Goal: Information Seeking & Learning: Learn about a topic

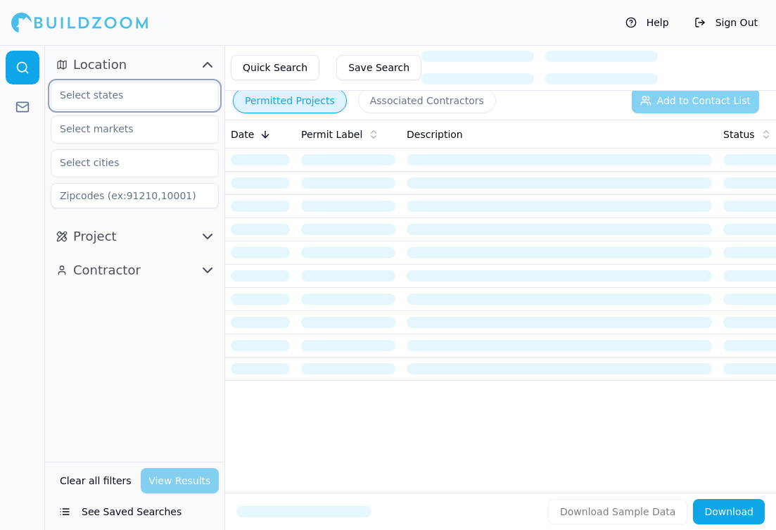
click at [122, 98] on input "text" at bounding box center [125, 94] width 149 height 25
click at [120, 120] on div "[US_STATE]" at bounding box center [134, 127] width 161 height 23
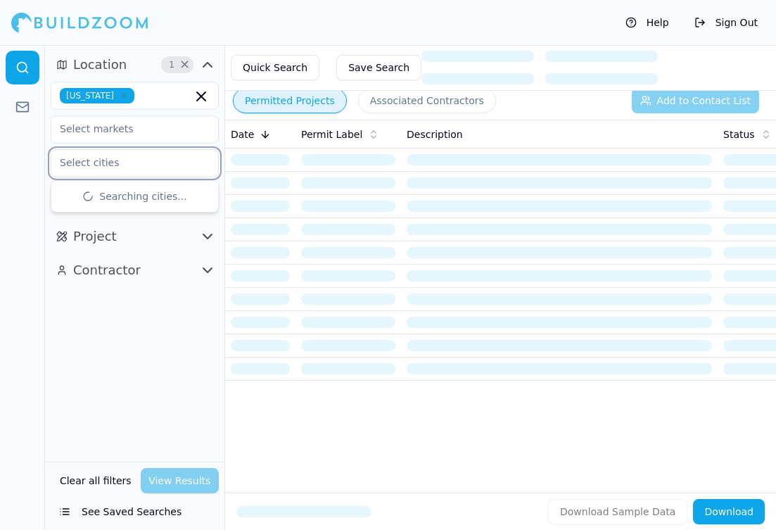
click at [108, 163] on input "text" at bounding box center [125, 162] width 149 height 25
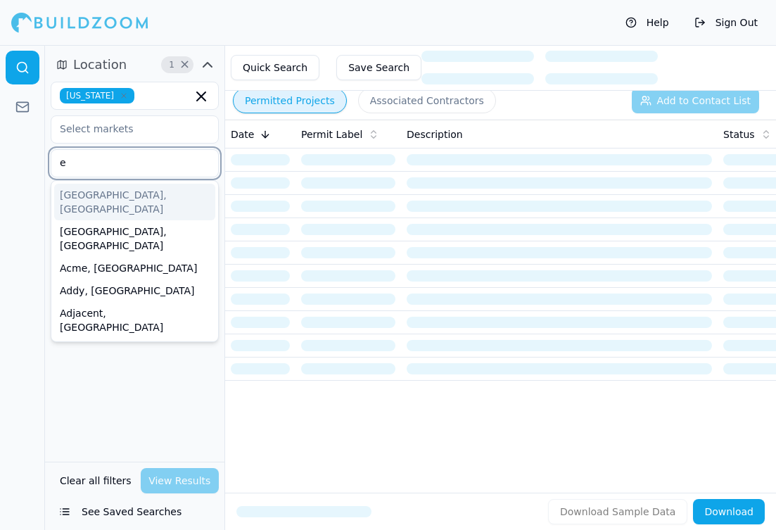
type input "ed"
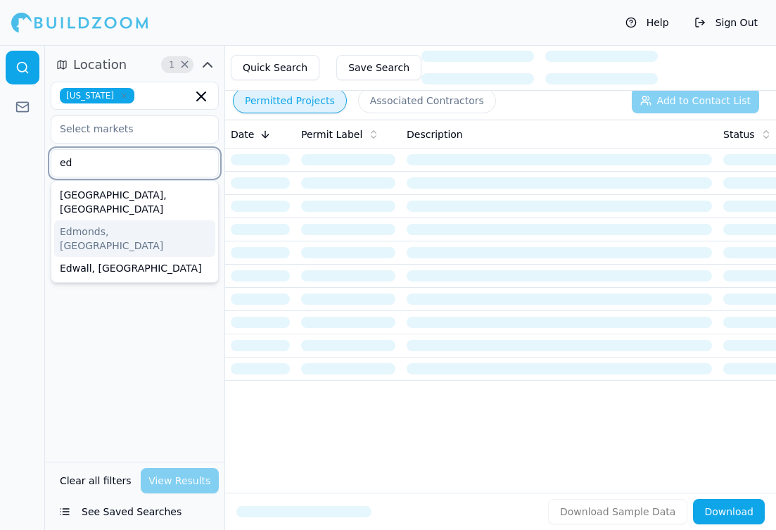
click at [130, 220] on div "Edmonds, [GEOGRAPHIC_DATA]" at bounding box center [134, 238] width 161 height 37
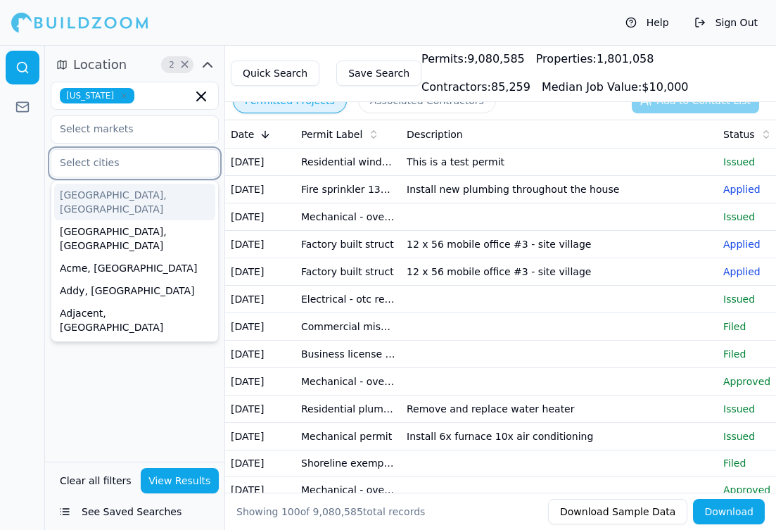
click at [134, 161] on input "text" at bounding box center [125, 162] width 149 height 25
type input "sno"
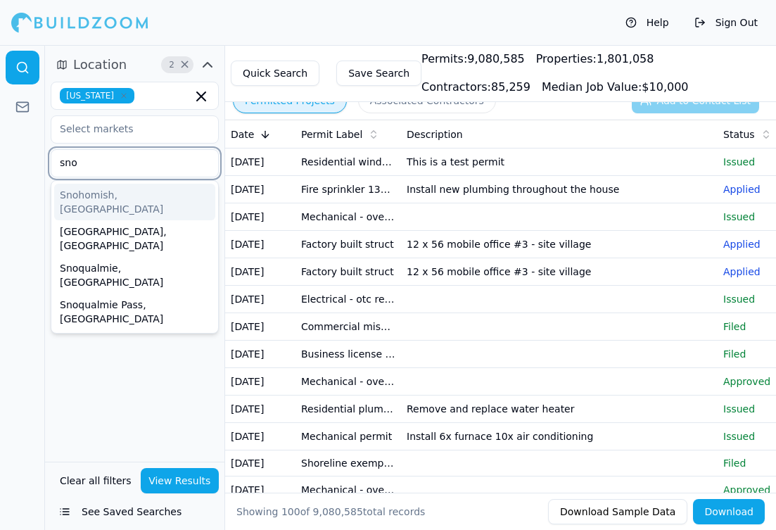
click at [87, 194] on div "Snohomish, [GEOGRAPHIC_DATA]" at bounding box center [134, 202] width 161 height 37
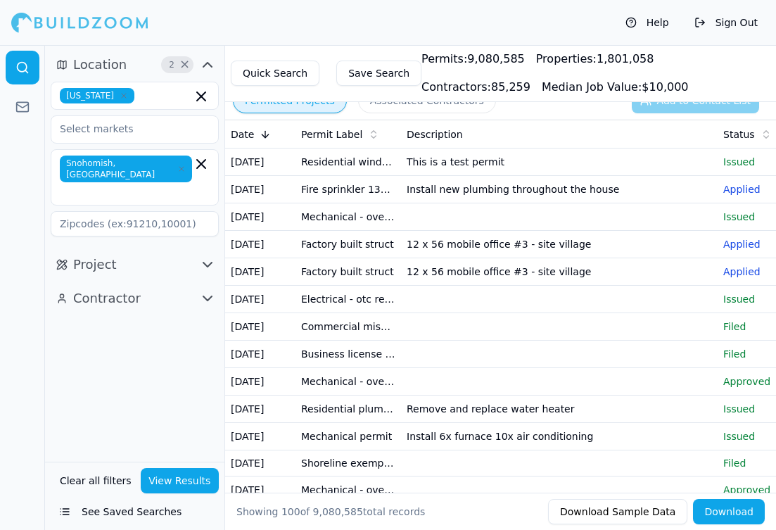
click at [11, 337] on div at bounding box center [22, 287] width 45 height 485
click at [111, 255] on span "Project" at bounding box center [95, 265] width 44 height 20
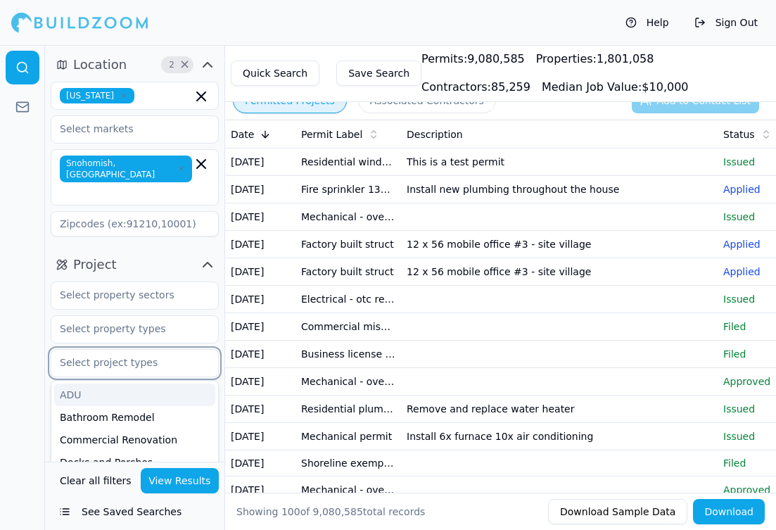
click at [136, 350] on input "text" at bounding box center [125, 362] width 149 height 25
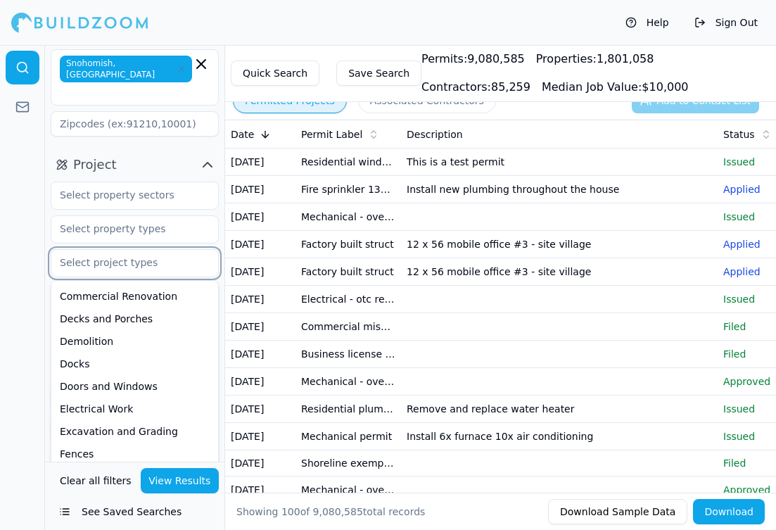
scroll to position [66, 0]
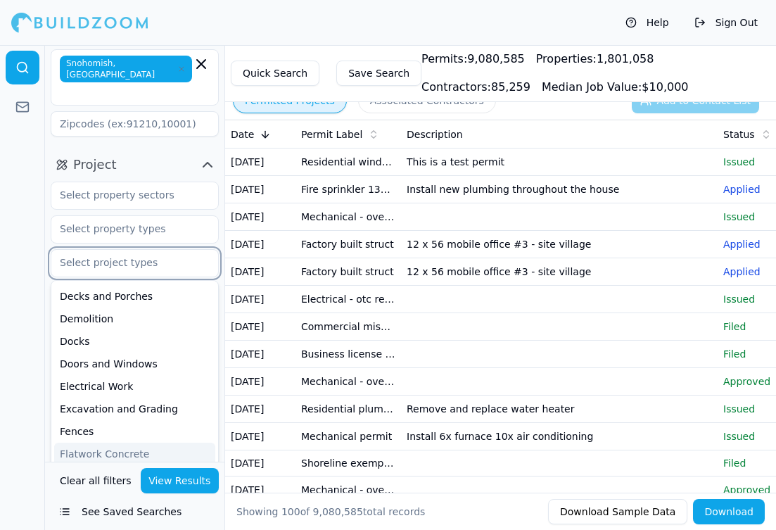
click at [89, 443] on div "Flatwork Concrete" at bounding box center [134, 454] width 161 height 23
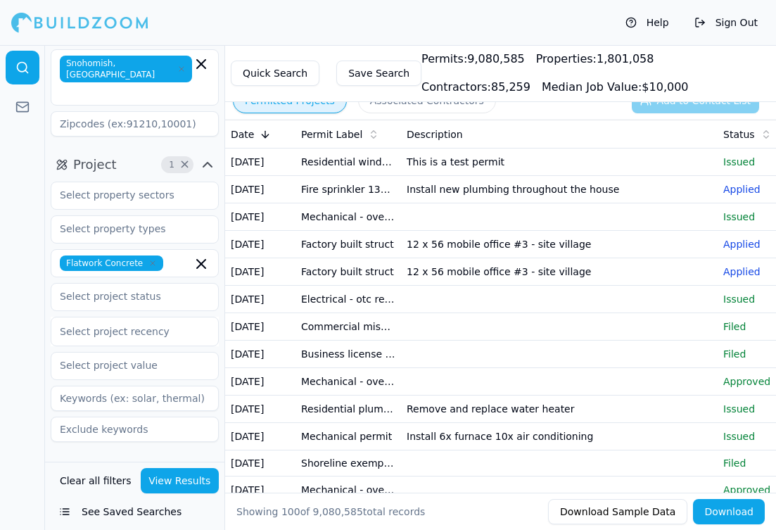
click at [21, 394] on div at bounding box center [22, 287] width 45 height 485
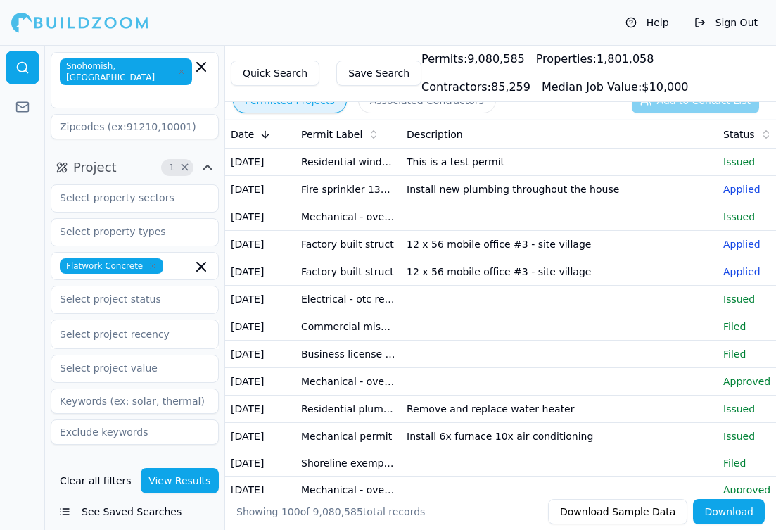
click at [280, 73] on button "Quick Search" at bounding box center [275, 73] width 89 height 25
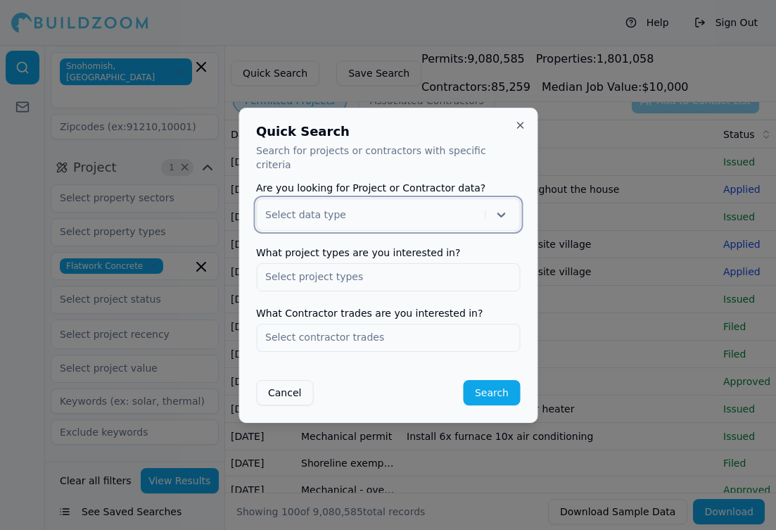
scroll to position [0, 0]
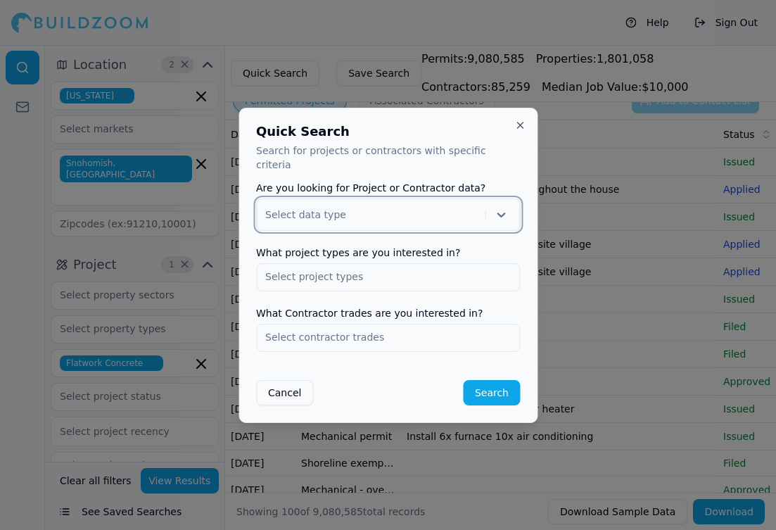
click at [519, 131] on button "Close" at bounding box center [519, 125] width 11 height 11
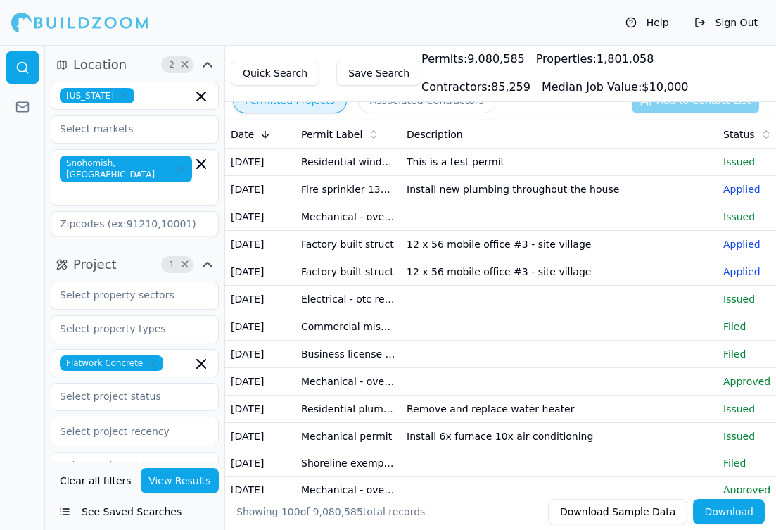
click at [179, 479] on button "View Results" at bounding box center [180, 480] width 79 height 25
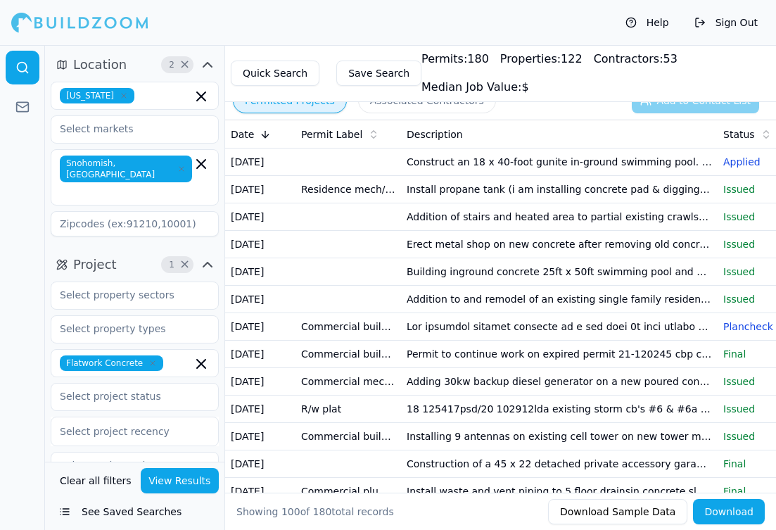
click at [540, 286] on td "Building inground concrete 25ft x 50ft swimming pool and a 10ft x 10ft spa with…" at bounding box center [559, 271] width 317 height 27
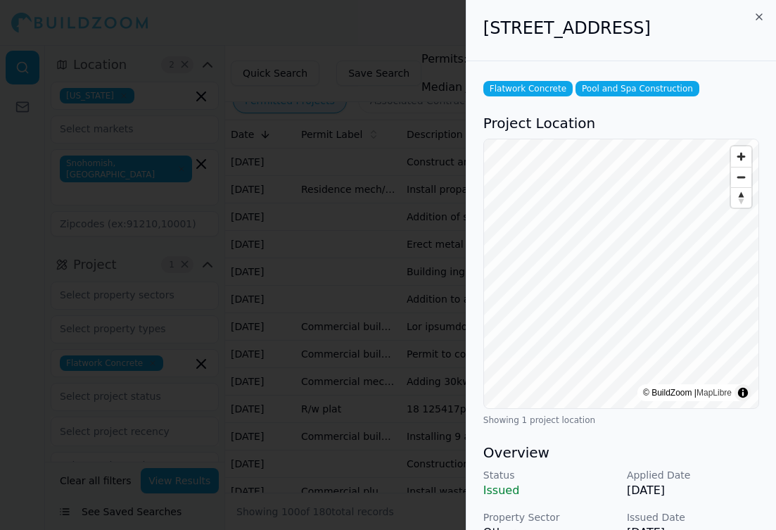
click at [582, 487] on div "Overview Status Issued Applied Date [DATE] Property Sector Other Issued Date [D…" at bounding box center [621, 534] width 276 height 183
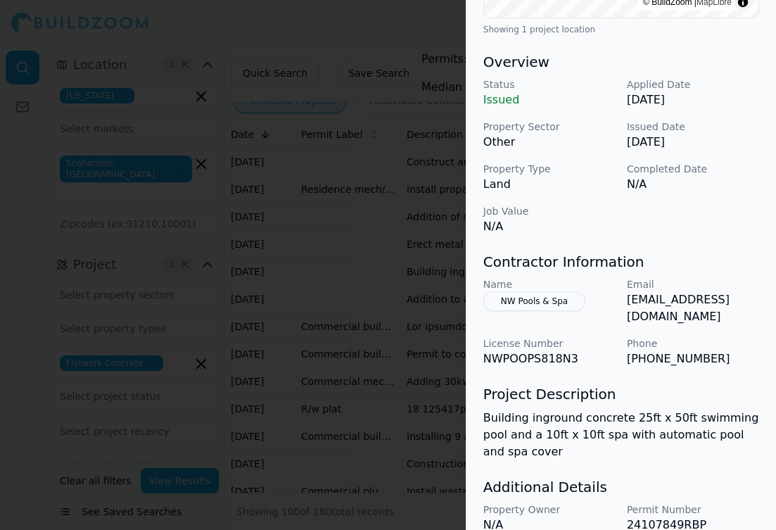
scroll to position [375, 0]
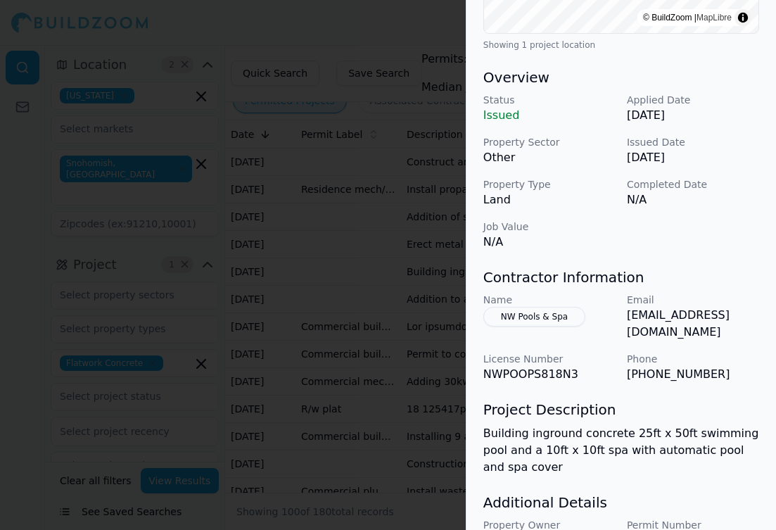
click at [412, 401] on div at bounding box center [388, 265] width 776 height 530
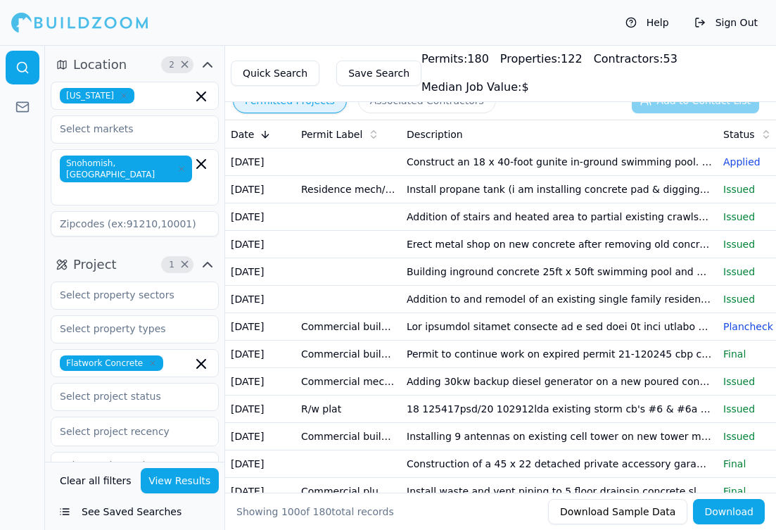
click at [395, 395] on td "Commercial mechanical" at bounding box center [348, 381] width 106 height 27
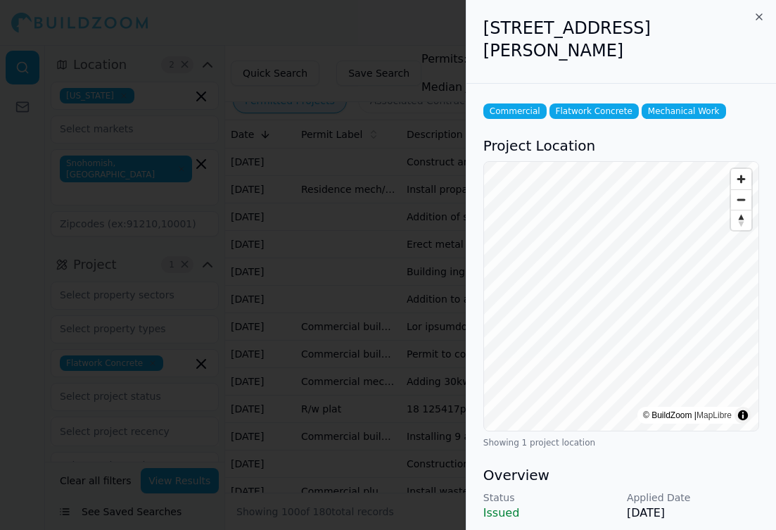
scroll to position [0, 0]
click at [759, 17] on icon "button" at bounding box center [759, 17] width 6 height 6
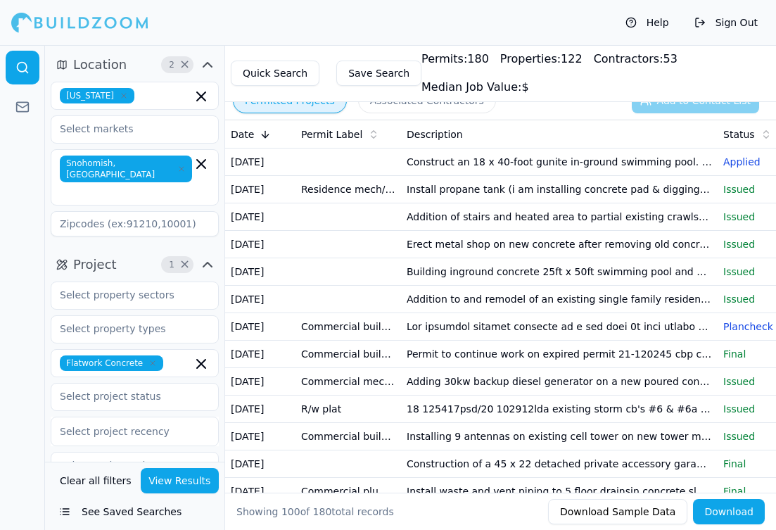
click at [770, 137] on div "Status" at bounding box center [752, 134] width 59 height 14
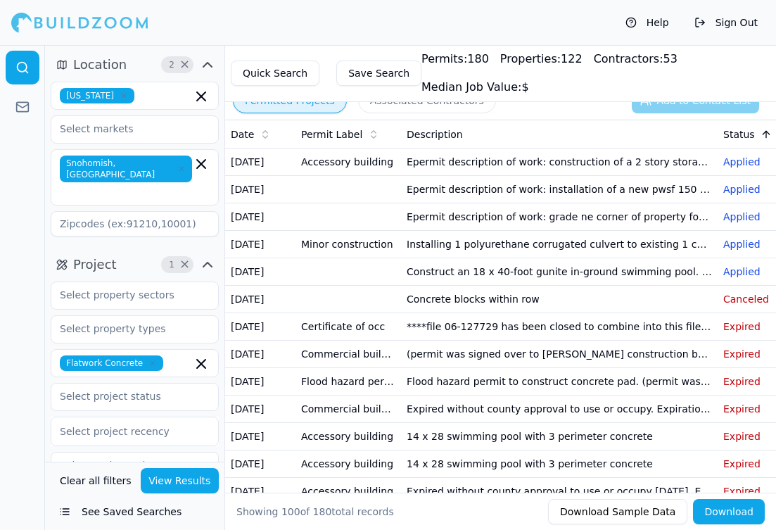
click at [220, 507] on div "Clear all filters View Results See Saved Searches" at bounding box center [134, 496] width 179 height 68
click at [170, 185] on input "text" at bounding box center [127, 192] width 129 height 14
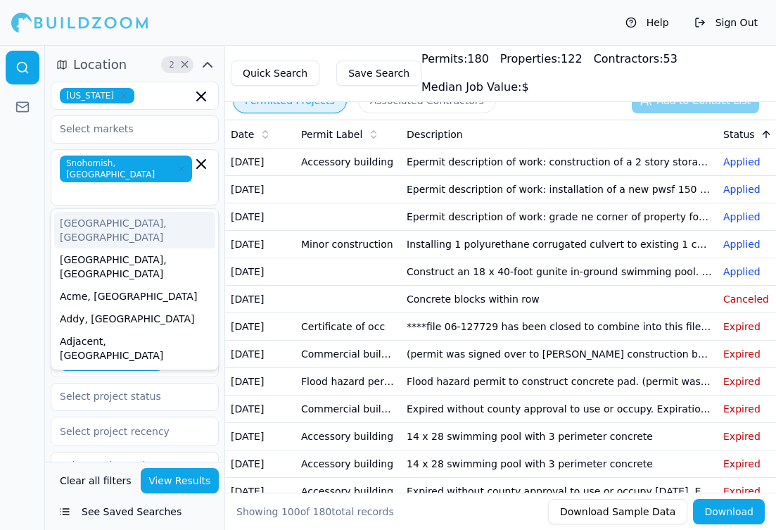
click at [205, 167] on icon "button" at bounding box center [201, 164] width 8 height 8
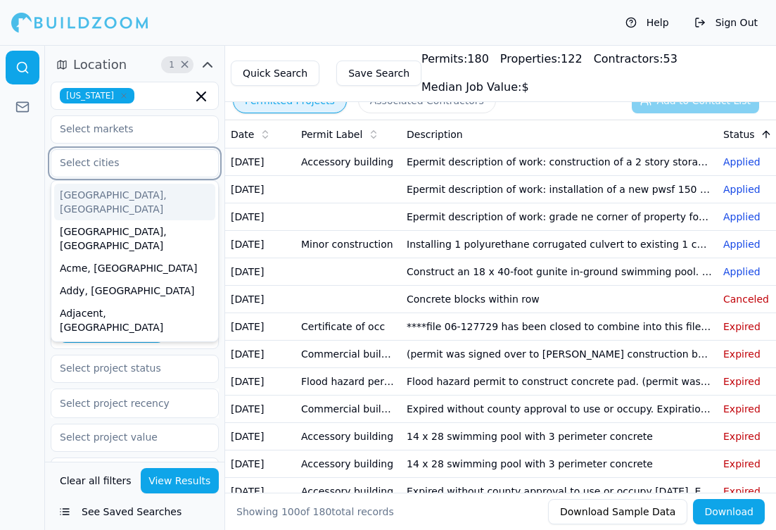
click at [134, 165] on input "text" at bounding box center [125, 162] width 149 height 25
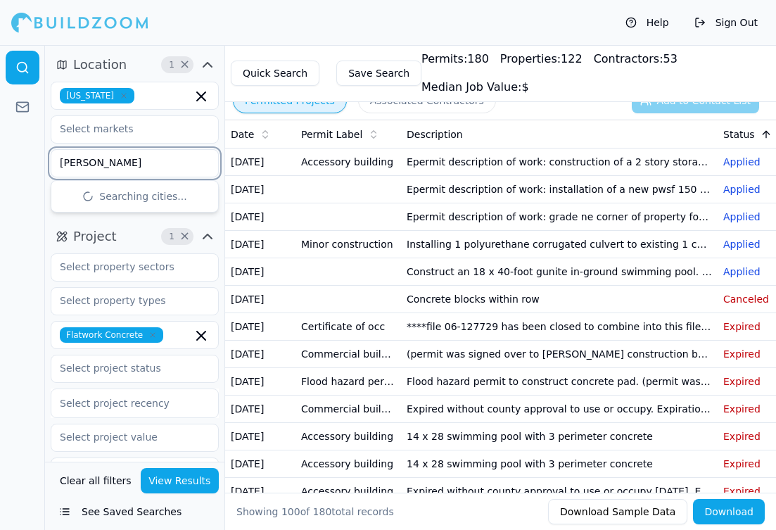
type input "[PERSON_NAME]"
click at [128, 189] on div "Edmonds, [GEOGRAPHIC_DATA]" at bounding box center [134, 202] width 161 height 37
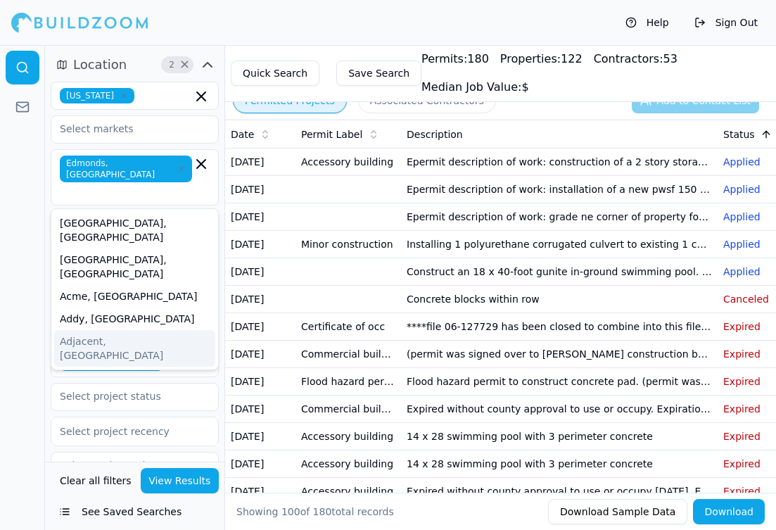
click at [191, 486] on button "View Results" at bounding box center [180, 480] width 79 height 25
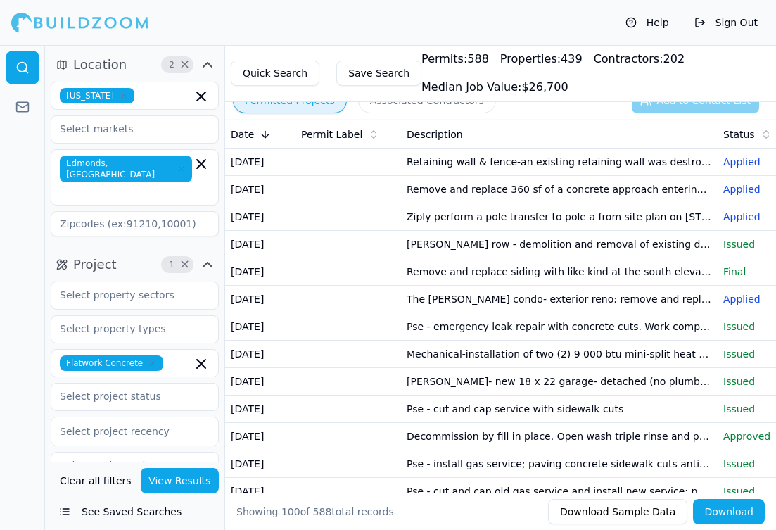
click at [470, 167] on td "Retaining wall & fence-an existing retaining wall was destroyed by fallen tree …" at bounding box center [559, 161] width 317 height 27
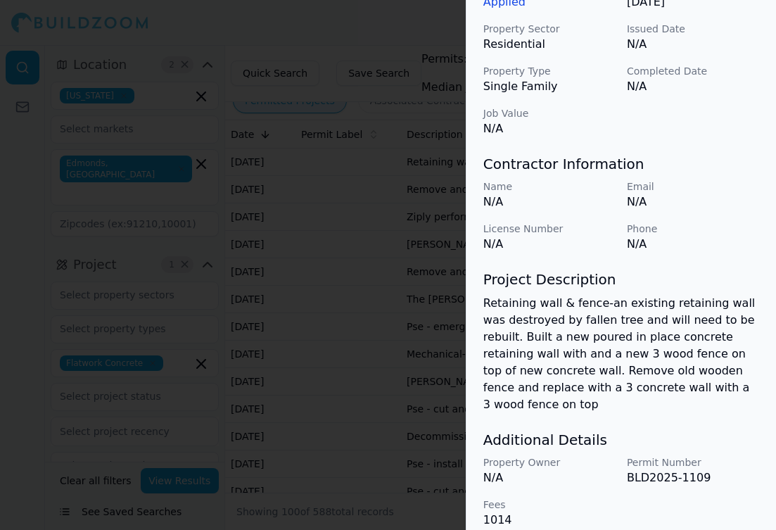
scroll to position [509, 0]
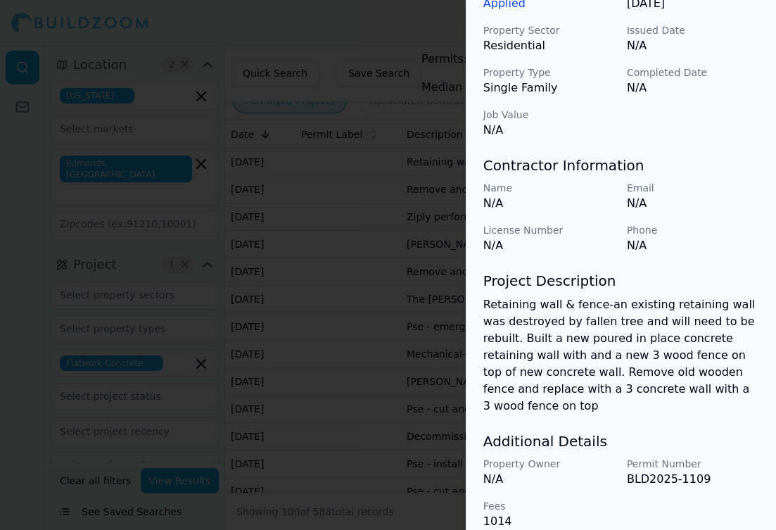
click at [391, 221] on div at bounding box center [388, 265] width 776 height 530
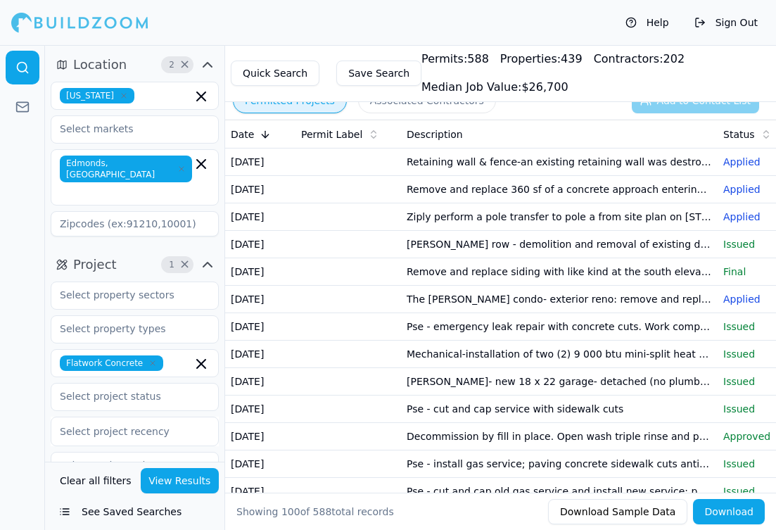
click at [506, 395] on td "[PERSON_NAME]- new 18 x 22 garage- detached (no plumbing or mechanical)" at bounding box center [559, 381] width 317 height 27
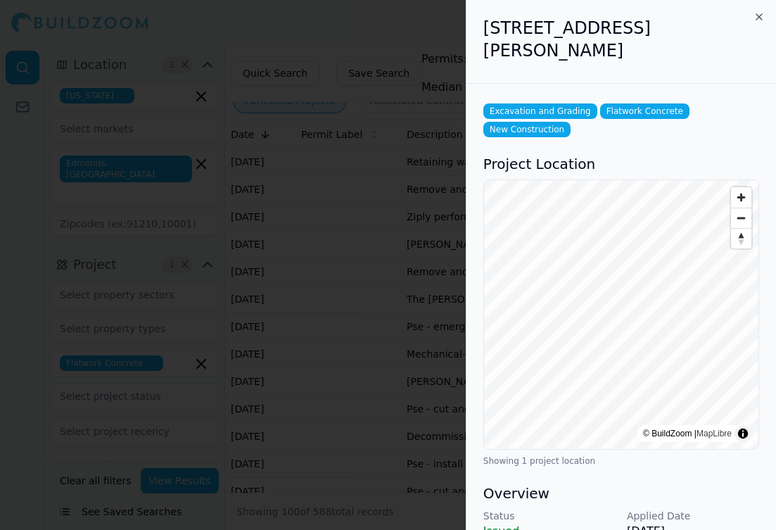
click at [477, 464] on div "Excavation and Grading Flatwork Concrete New Construction Project Location © Bu…" at bounding box center [621, 537] width 310 height 906
click at [760, 15] on icon "button" at bounding box center [759, 16] width 11 height 11
